Goal: Task Accomplishment & Management: Manage account settings

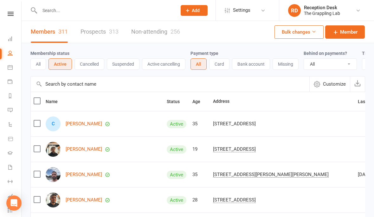
select select "100"
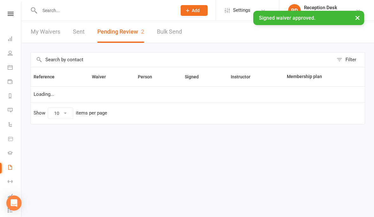
select select "25"
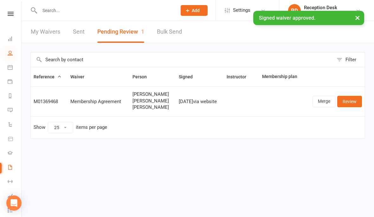
click at [11, 53] on icon at bounding box center [10, 52] width 5 height 5
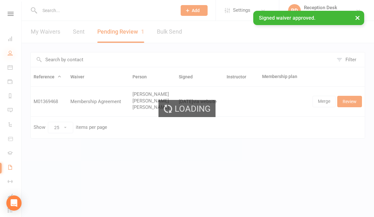
select select "100"
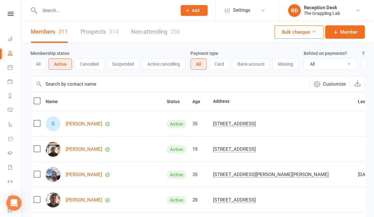
click at [109, 30] on div "314" at bounding box center [114, 31] width 10 height 7
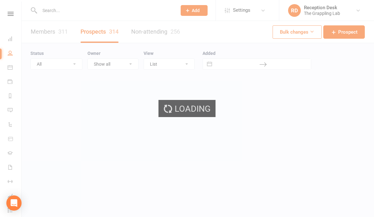
select select "100"
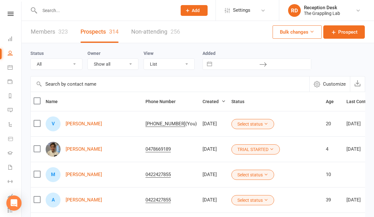
click at [241, 125] on button "Select status" at bounding box center [252, 124] width 43 height 10
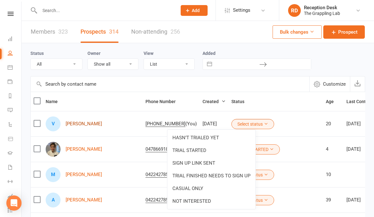
click at [79, 124] on link "Volkan Güngör" at bounding box center [84, 123] width 36 height 5
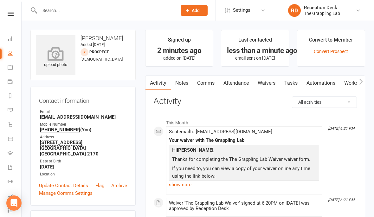
click at [63, 63] on div "upload photo" at bounding box center [56, 57] width 40 height 21
click at [54, 68] on div "upload photo" at bounding box center [56, 55] width 40 height 40
click at [64, 60] on icon at bounding box center [56, 54] width 44 height 14
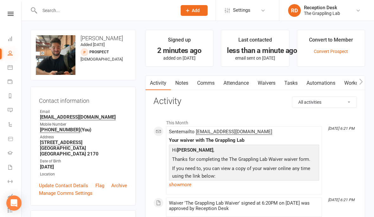
click at [12, 54] on icon at bounding box center [10, 52] width 5 height 5
select select "100"
